Goal: Task Accomplishment & Management: Complete application form

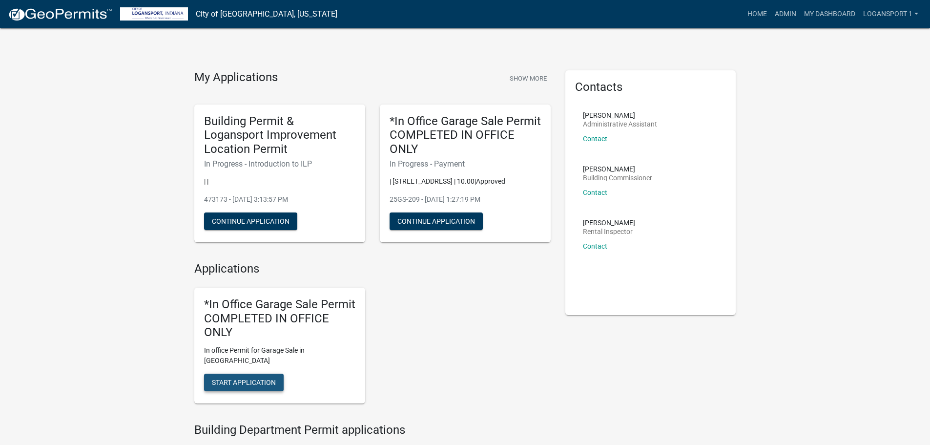
click at [253, 379] on button "Start Application" at bounding box center [244, 382] width 80 height 18
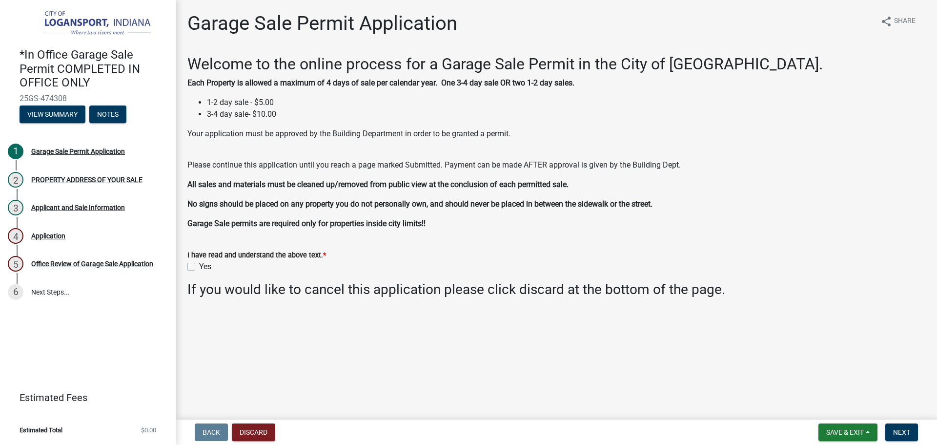
click at [199, 268] on label "Yes" at bounding box center [205, 267] width 12 height 12
click at [199, 267] on input "Yes" at bounding box center [202, 264] width 6 height 6
checkbox input "true"
click at [912, 432] on button "Next" at bounding box center [902, 432] width 33 height 18
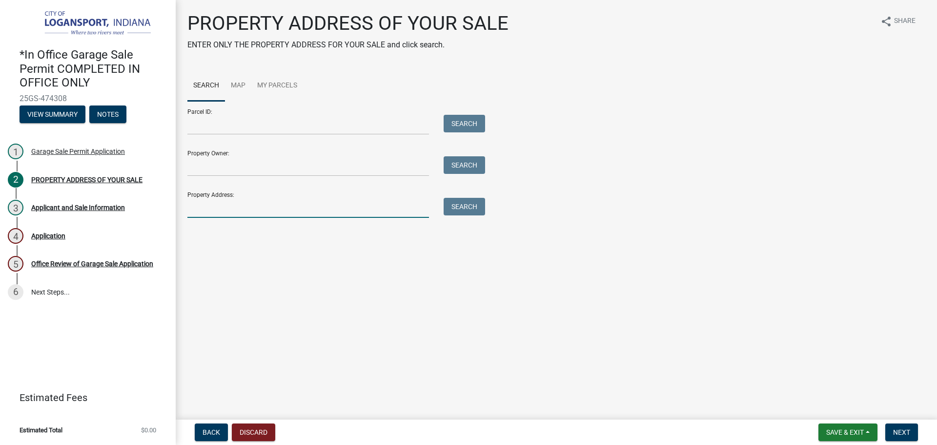
click at [312, 206] on input "Property Address:" at bounding box center [308, 208] width 242 height 20
type input "888 garf"
click at [464, 211] on button "Search" at bounding box center [464, 207] width 41 height 18
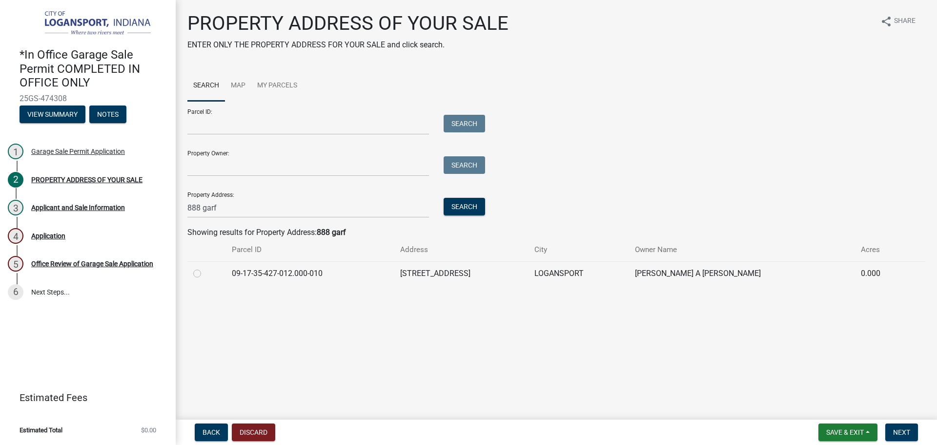
click at [215, 276] on div at bounding box center [206, 274] width 27 height 12
click at [205, 268] on label at bounding box center [205, 268] width 0 height 0
click at [205, 272] on input "radio" at bounding box center [208, 271] width 6 height 6
radio input "true"
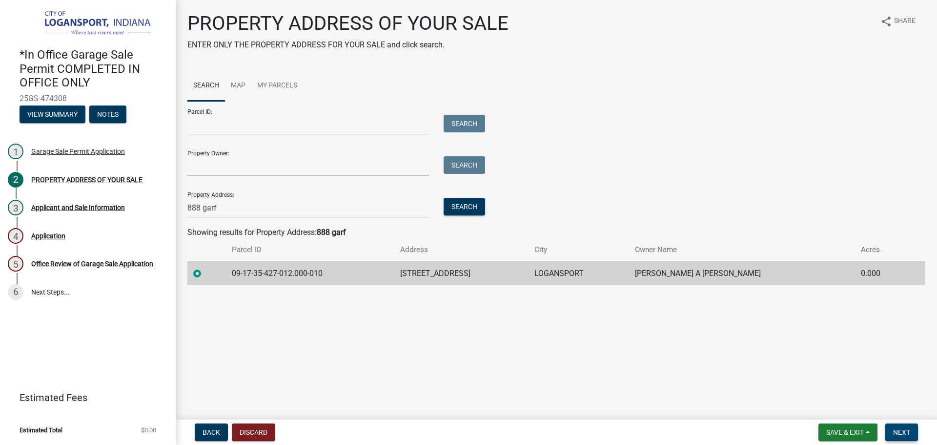
click at [910, 437] on button "Next" at bounding box center [902, 432] width 33 height 18
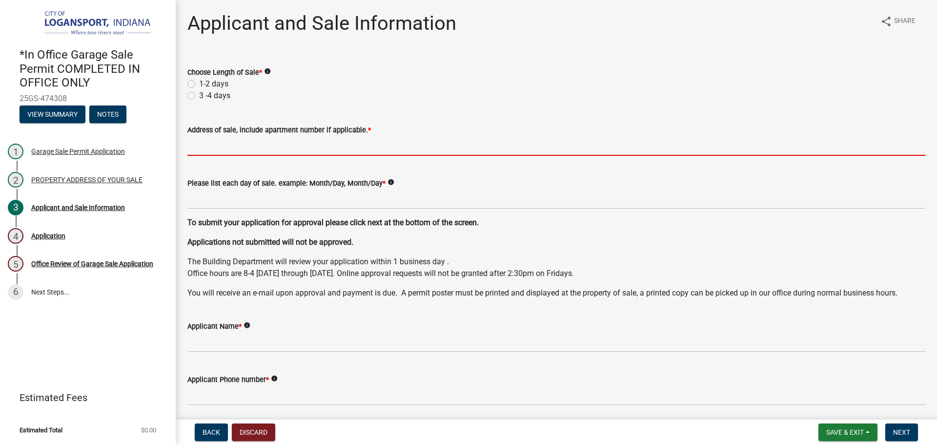
click at [189, 142] on input "Address of sale, include apartment number if applicable. *" at bounding box center [556, 146] width 738 height 20
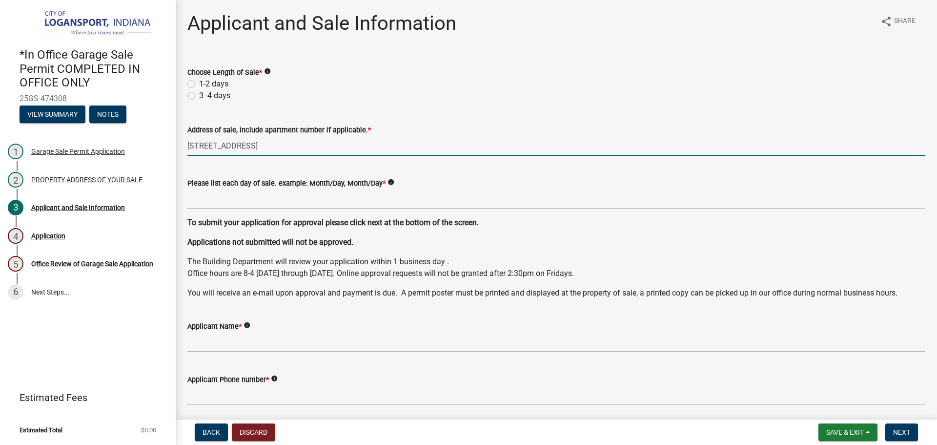
type input "[STREET_ADDRESS]"
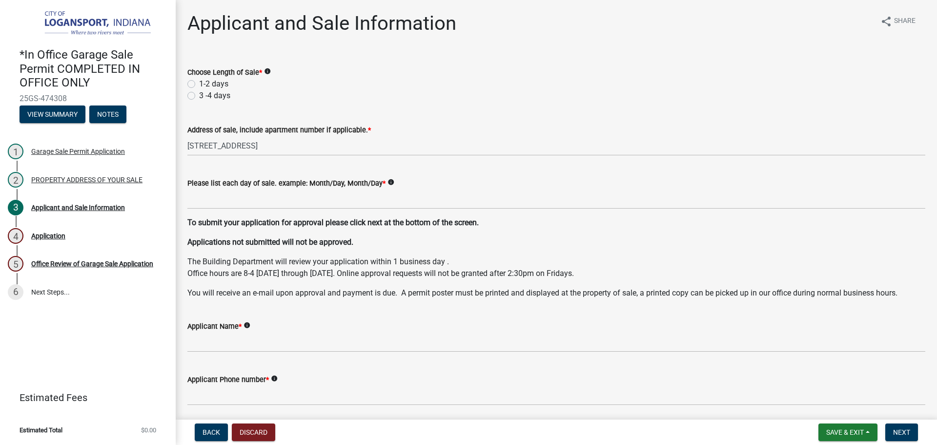
click at [195, 82] on div "1-2 days" at bounding box center [556, 84] width 738 height 12
click at [199, 82] on label "1-2 days" at bounding box center [213, 84] width 29 height 12
click at [199, 82] on input "1-2 days" at bounding box center [202, 81] width 6 height 6
radio input "true"
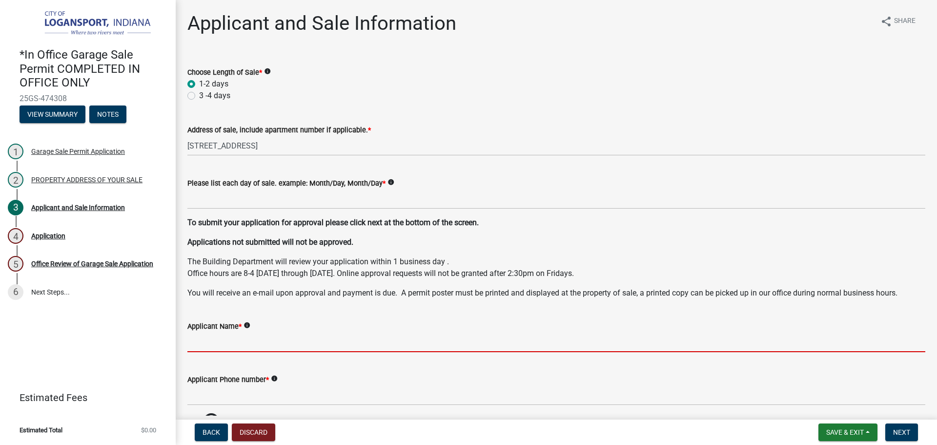
click at [196, 341] on input "Applicant Name *" at bounding box center [556, 342] width 738 height 20
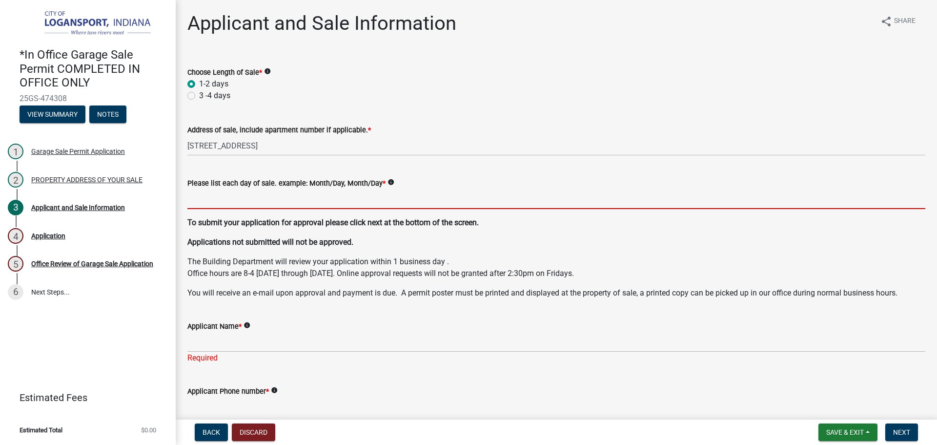
click at [204, 194] on input "Please list each day of sale. example: Month/Day, Month/Day *" at bounding box center [556, 199] width 738 height 20
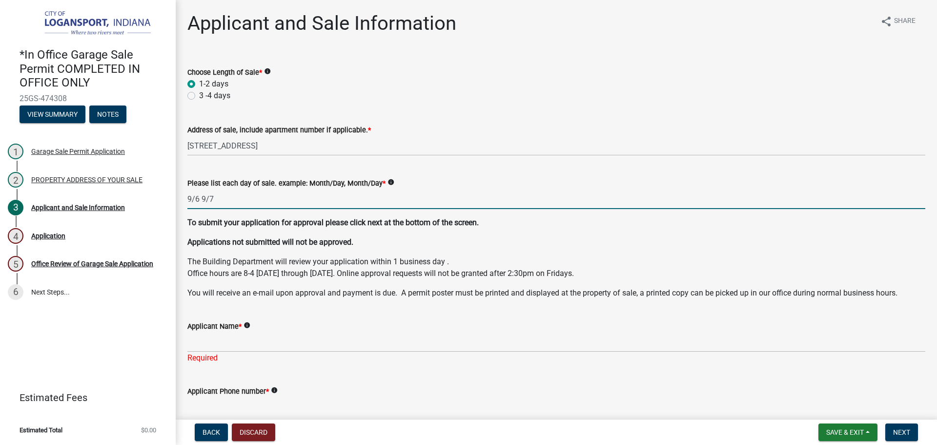
type input "9/6 9/7"
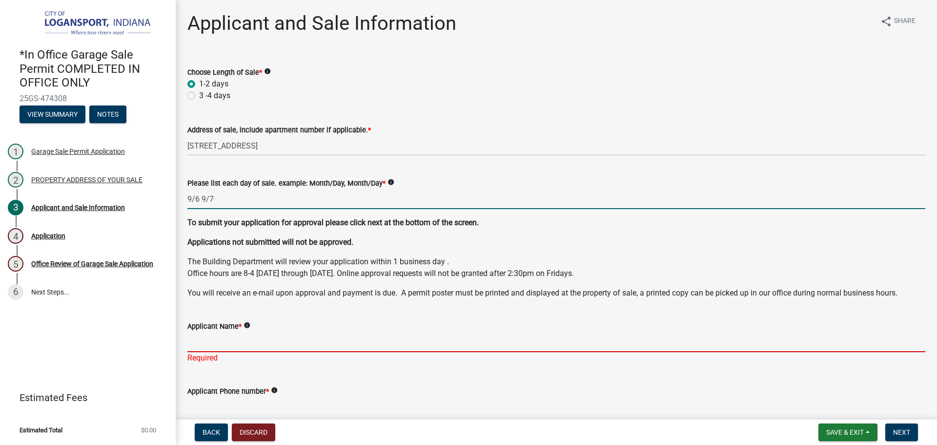
click at [197, 343] on input "Applicant Name *" at bounding box center [556, 342] width 738 height 20
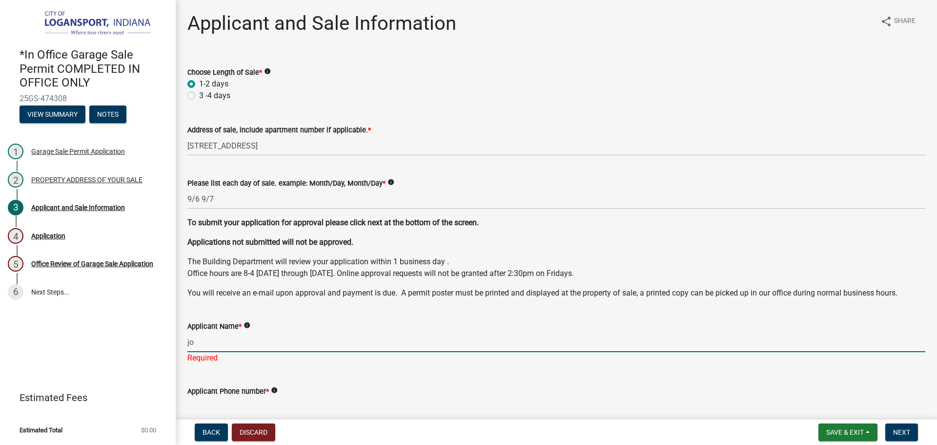
type input "j"
type input "[PERSON_NAME] [PERSON_NAME]"
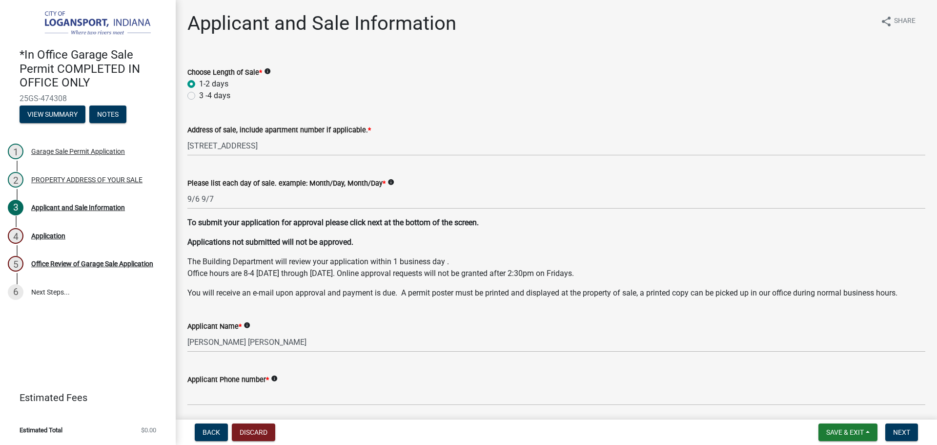
click at [284, 396] on form "Applicant Phone number * info" at bounding box center [556, 389] width 738 height 32
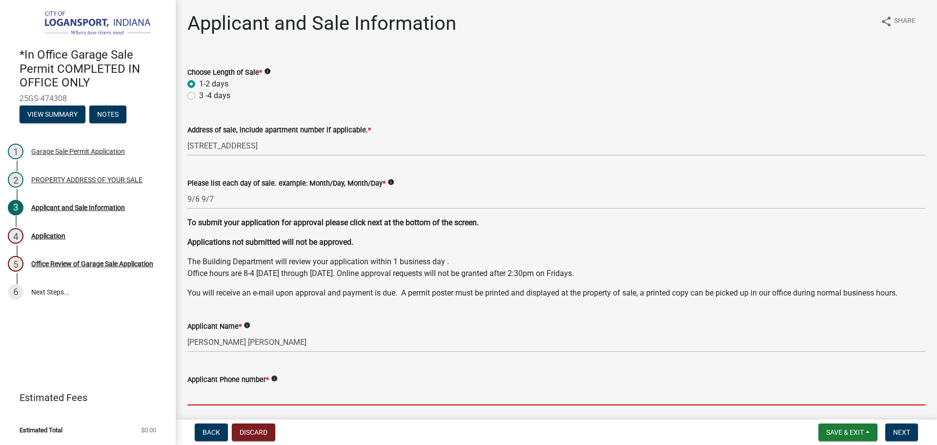
click at [289, 398] on input "Applicant Phone number *" at bounding box center [556, 395] width 738 height 20
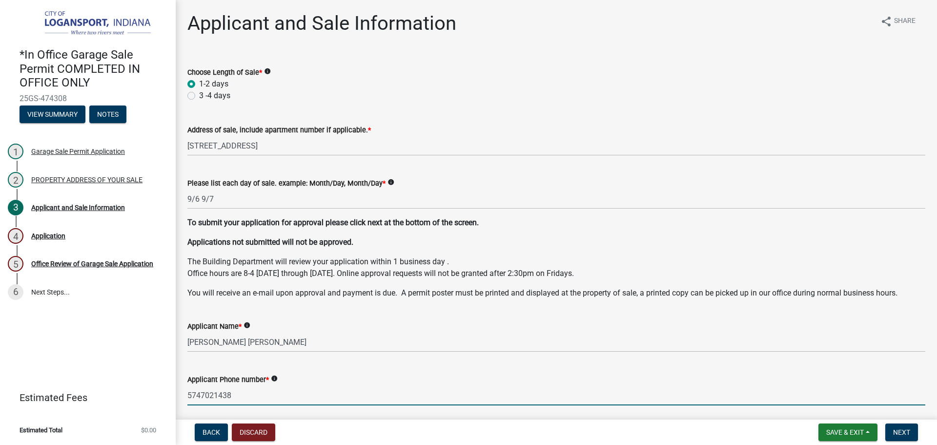
type input "5747021438"
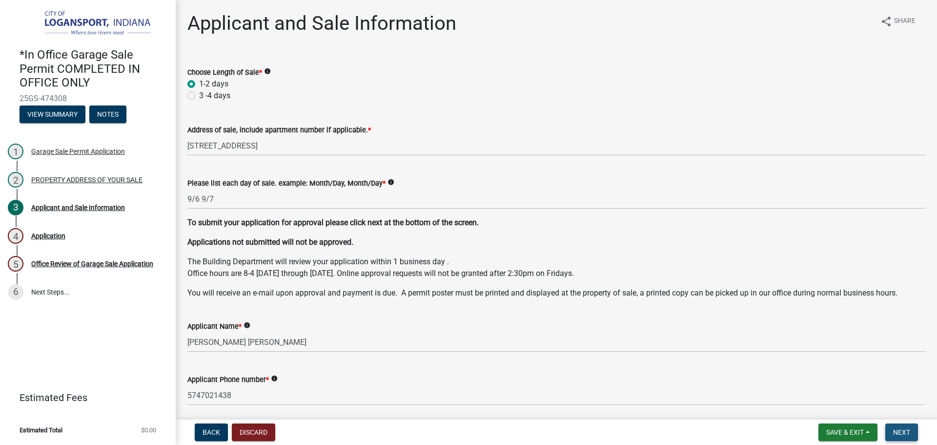
click at [903, 432] on span "Next" at bounding box center [901, 432] width 17 height 8
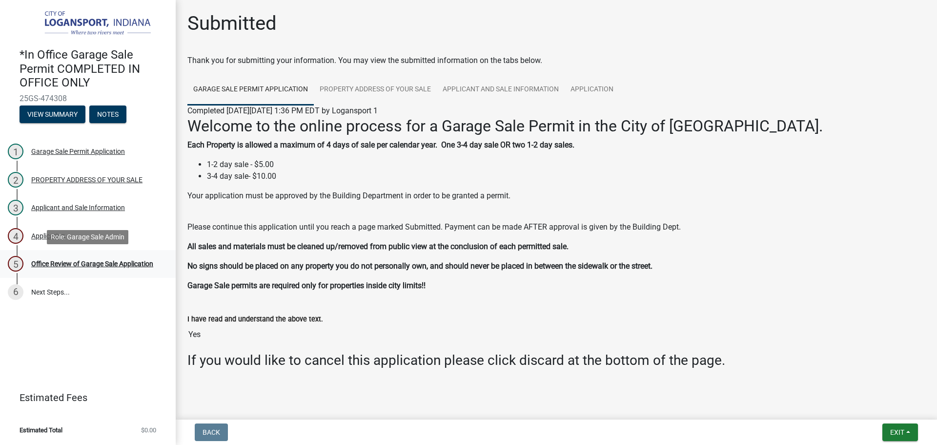
click at [104, 259] on div "5 Office Review of Garage Sale Application" at bounding box center [84, 264] width 152 height 16
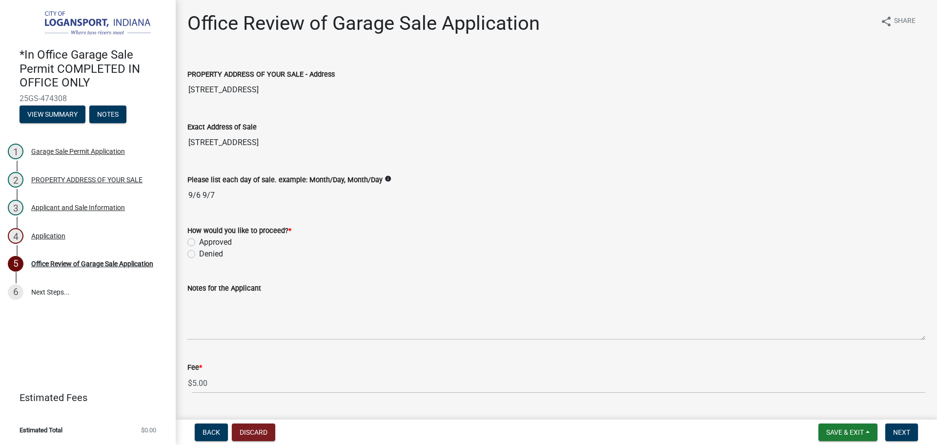
click at [199, 242] on label "Approved" at bounding box center [215, 242] width 33 height 12
click at [199, 242] on input "Approved" at bounding box center [202, 239] width 6 height 6
radio input "true"
click at [894, 432] on span "Next" at bounding box center [901, 432] width 17 height 8
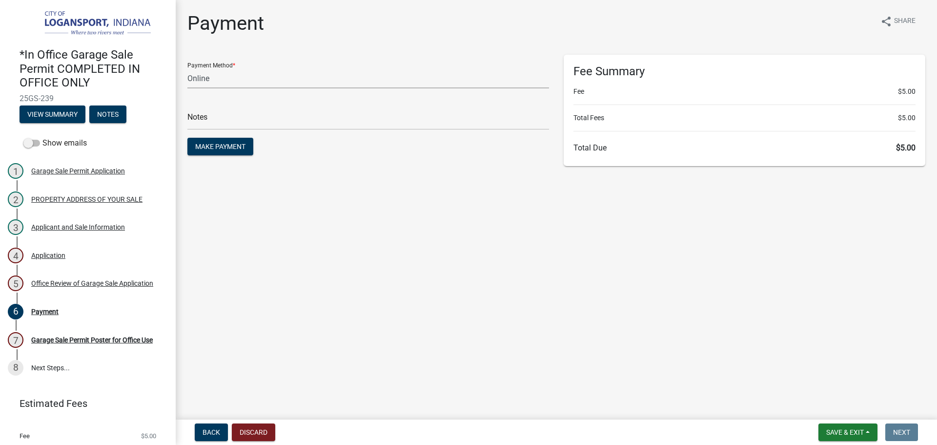
click at [198, 85] on select "Credit Card POS Check Cash Online" at bounding box center [368, 78] width 362 height 20
select select "2: 1"
click at [187, 68] on select "Credit Card POS Check Cash Online" at bounding box center [368, 78] width 362 height 20
click at [204, 121] on input "text" at bounding box center [368, 120] width 362 height 20
type input "117877"
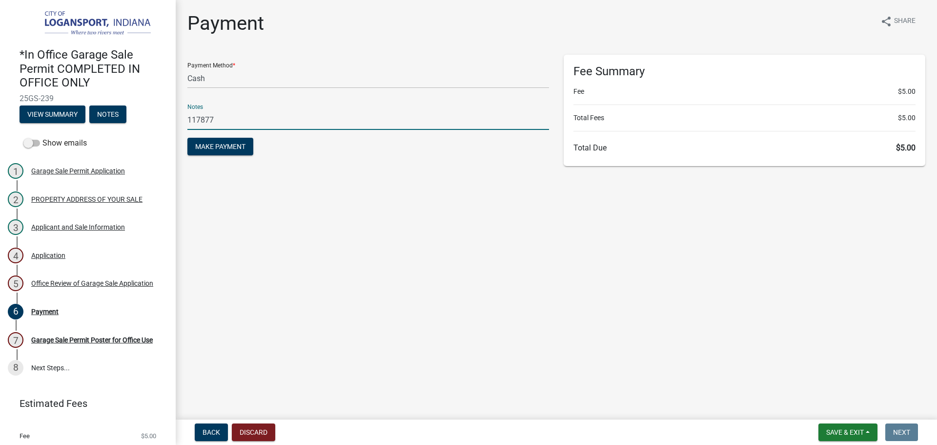
click at [187, 138] on button "Make Payment" at bounding box center [220, 147] width 66 height 18
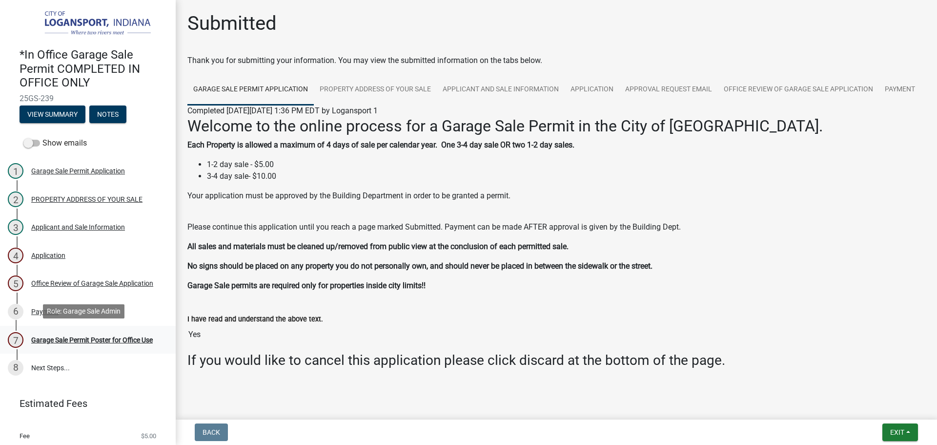
click at [104, 336] on div "Garage Sale Permit Poster for Office Use" at bounding box center [92, 339] width 122 height 7
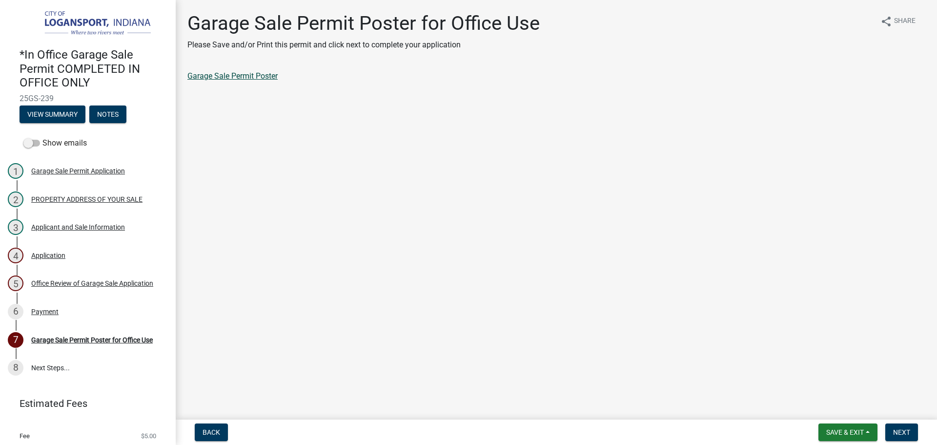
click at [227, 80] on link "Garage Sale Permit Poster" at bounding box center [232, 75] width 90 height 9
click at [899, 430] on span "Next" at bounding box center [901, 432] width 17 height 8
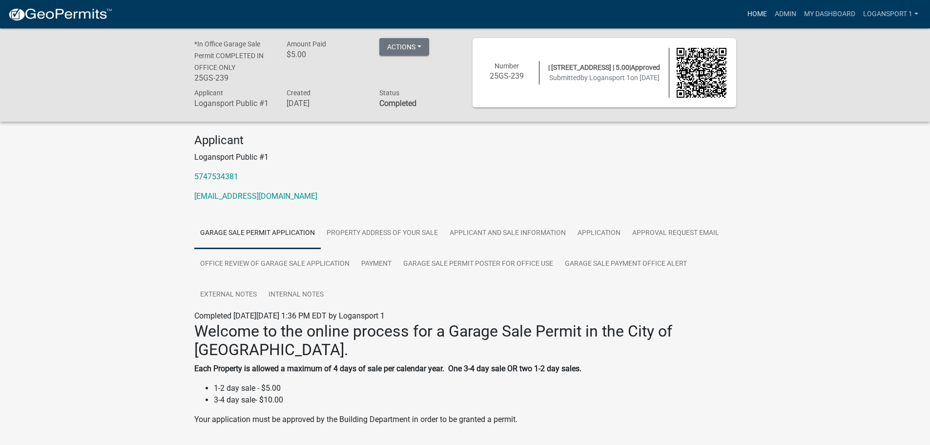
click at [757, 14] on link "Home" at bounding box center [756, 14] width 27 height 19
